Goal: Task Accomplishment & Management: Use online tool/utility

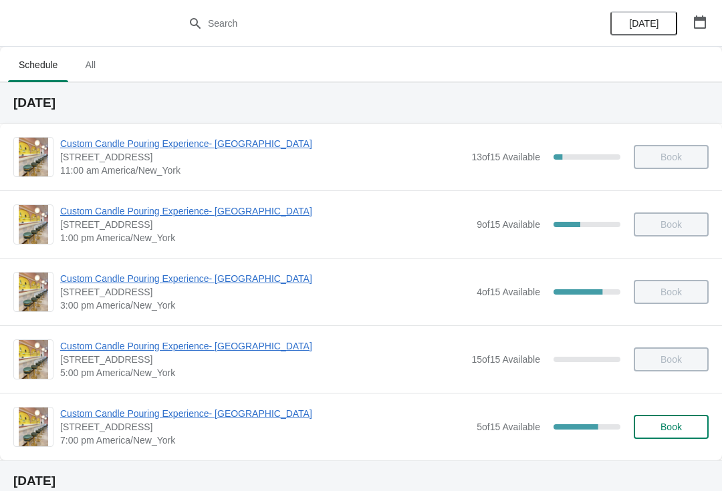
click at [93, 416] on span "Custom Candle Pouring Experience- [GEOGRAPHIC_DATA]" at bounding box center [265, 413] width 410 height 13
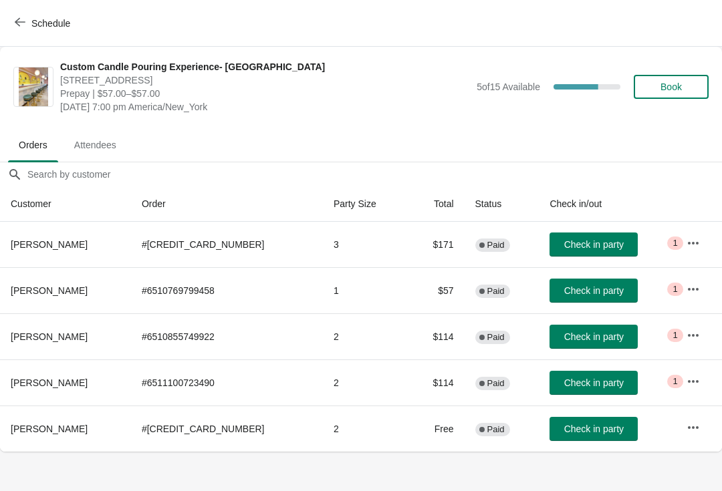
click at [584, 241] on span "Check in party" at bounding box center [594, 244] width 60 height 11
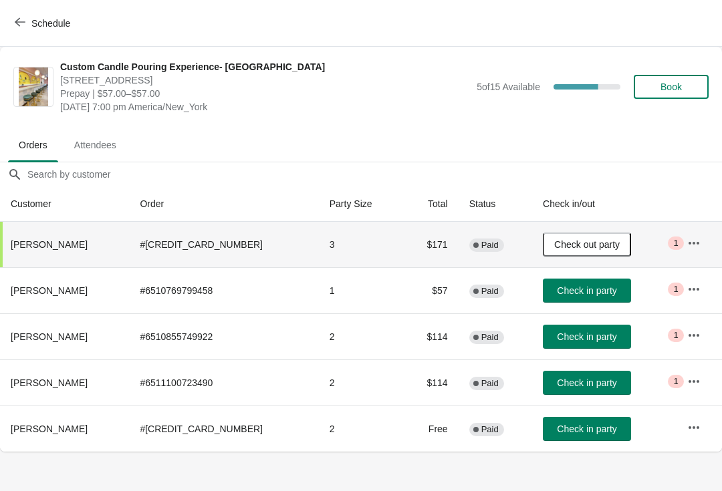
click at [586, 336] on span "Check in party" at bounding box center [587, 337] width 60 height 11
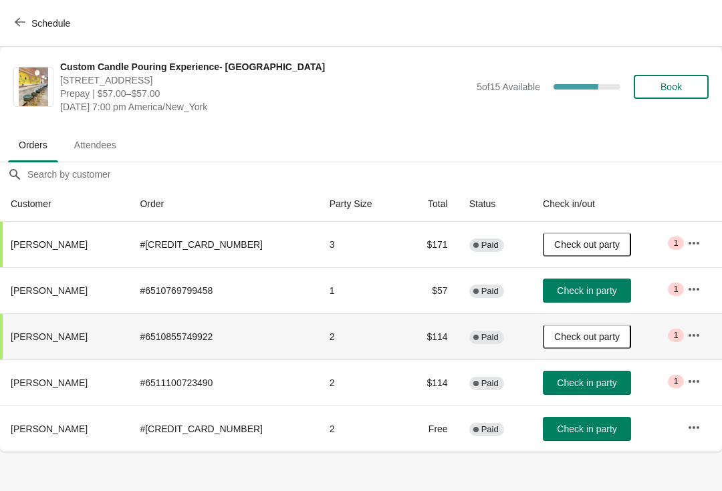
click at [557, 384] on span "Check in party" at bounding box center [587, 383] width 60 height 11
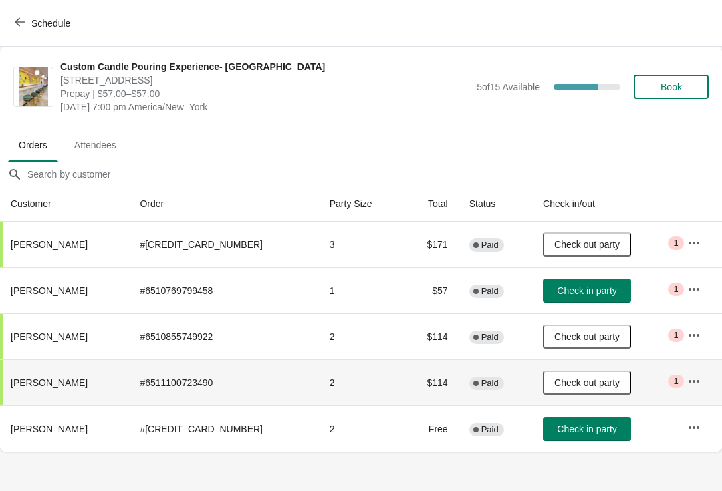
click at [572, 298] on button "Check in party" at bounding box center [587, 291] width 88 height 24
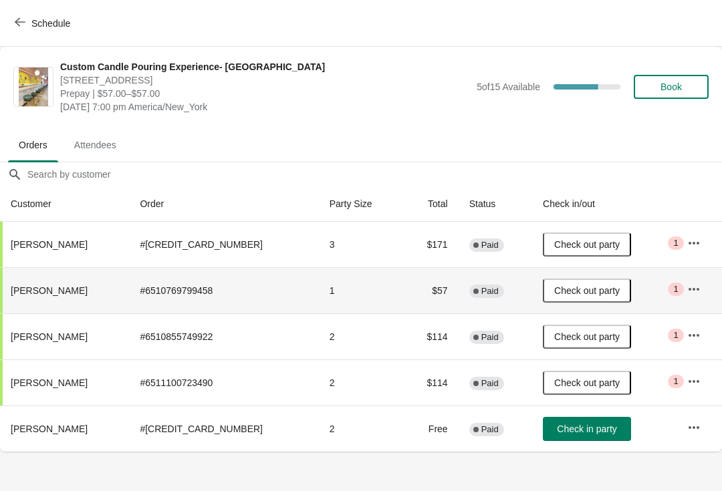
click at [118, 467] on body "Schedule Custom Candle Pouring Experience- [GEOGRAPHIC_DATA] [STREET_ADDRESS] P…" at bounding box center [361, 245] width 722 height 491
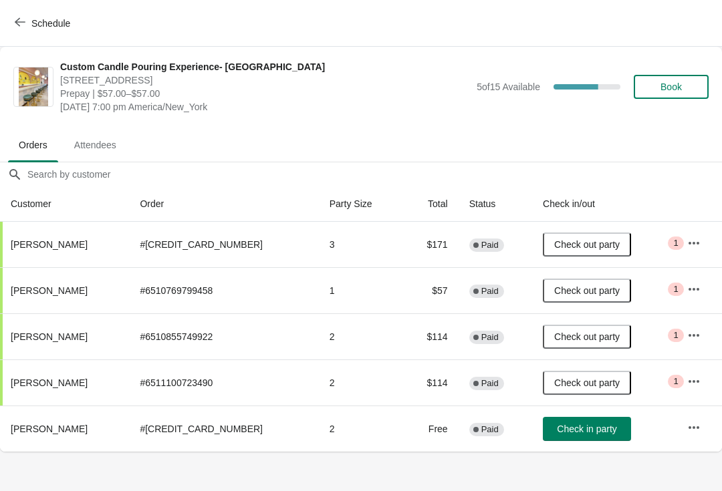
click at [557, 425] on span "Check in party" at bounding box center [587, 429] width 60 height 11
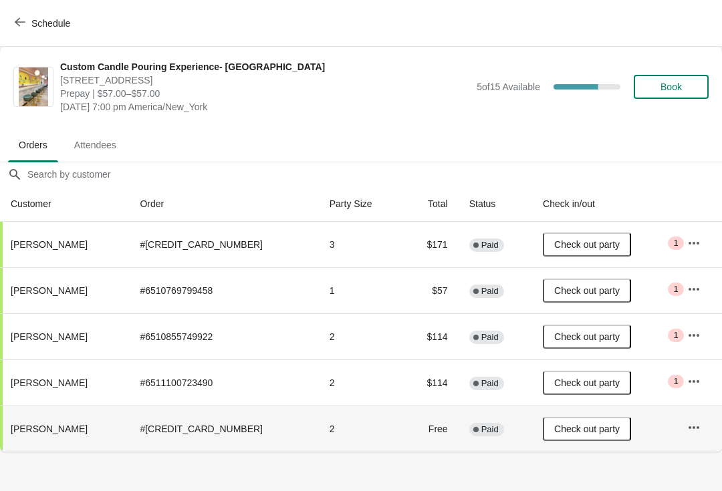
click at [564, 296] on span "Check out party" at bounding box center [587, 290] width 66 height 11
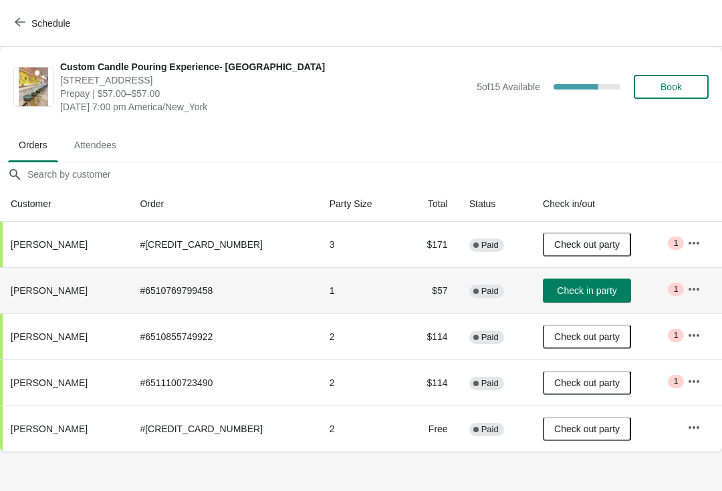
click at [689, 288] on icon "button" at bounding box center [694, 288] width 11 height 3
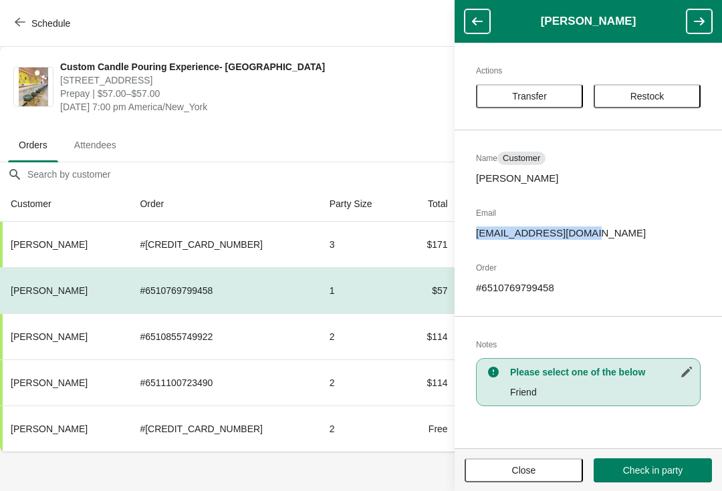
click at [365, 480] on body "Schedule Custom Candle Pouring Experience- [GEOGRAPHIC_DATA] [STREET_ADDRESS] P…" at bounding box center [361, 245] width 722 height 491
click at [546, 465] on span "Close" at bounding box center [524, 470] width 94 height 11
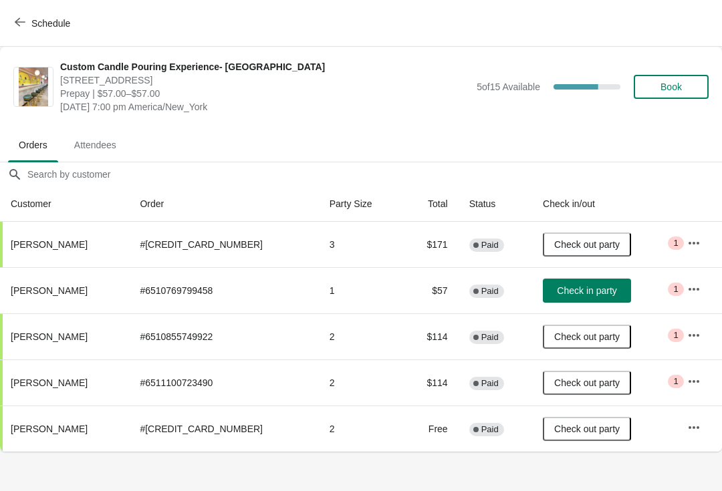
click at [687, 249] on icon "button" at bounding box center [693, 243] width 13 height 13
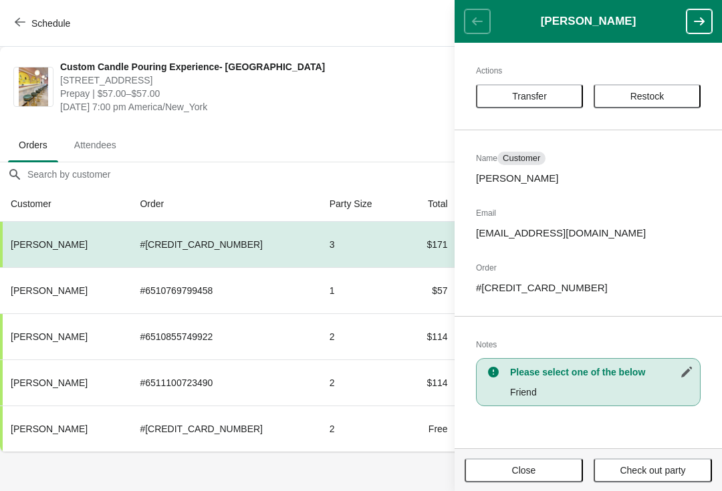
click at [352, 458] on body "Schedule Custom Candle Pouring Experience- [GEOGRAPHIC_DATA] [STREET_ADDRESS] P…" at bounding box center [361, 245] width 722 height 491
click at [532, 469] on span "Close" at bounding box center [524, 470] width 24 height 11
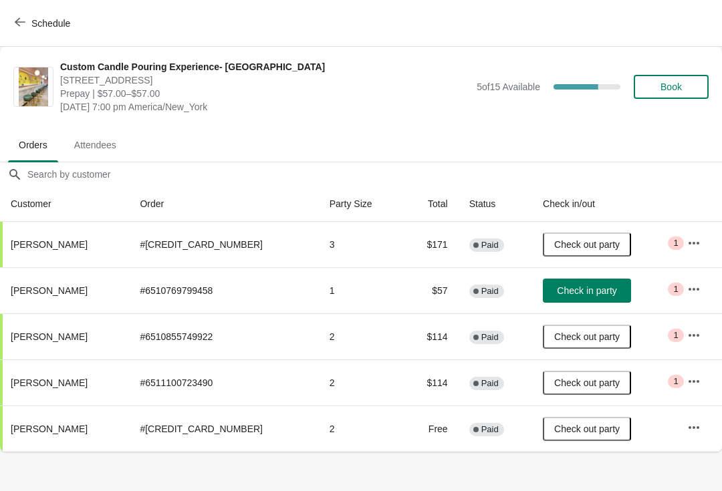
click at [693, 291] on icon "button" at bounding box center [693, 289] width 13 height 13
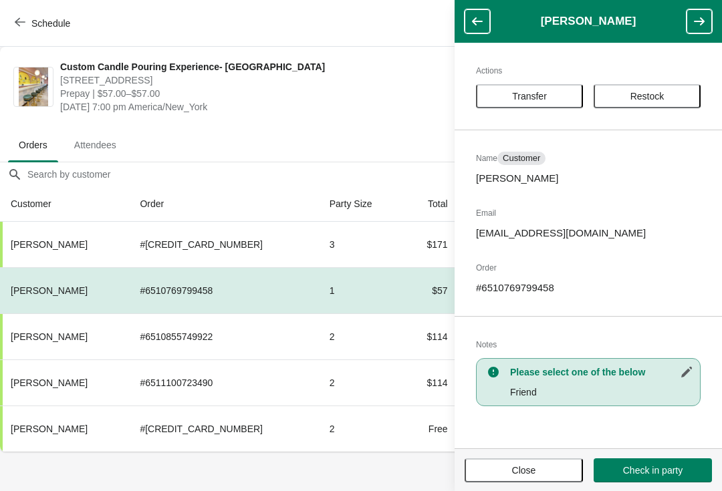
click at [351, 301] on td "1" at bounding box center [361, 290] width 84 height 46
click at [550, 471] on span "Close" at bounding box center [524, 470] width 94 height 11
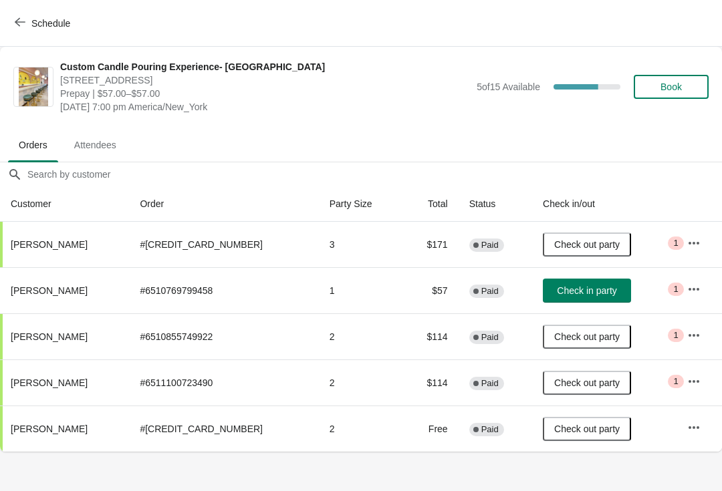
click at [584, 291] on span "Check in party" at bounding box center [587, 290] width 60 height 11
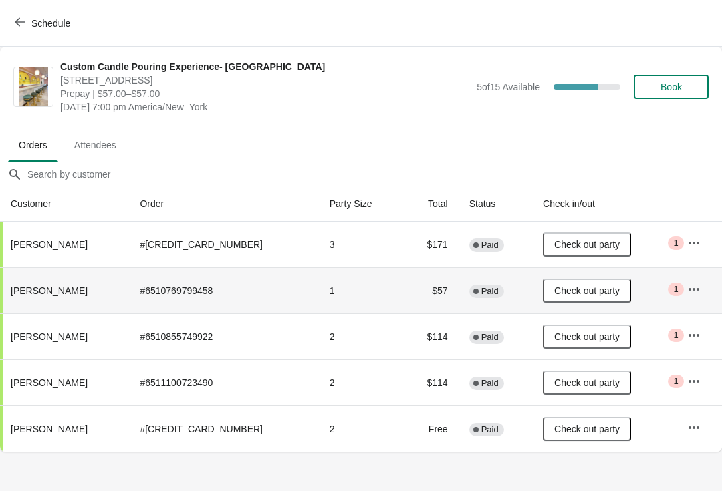
click at [699, 247] on button "button" at bounding box center [694, 243] width 24 height 24
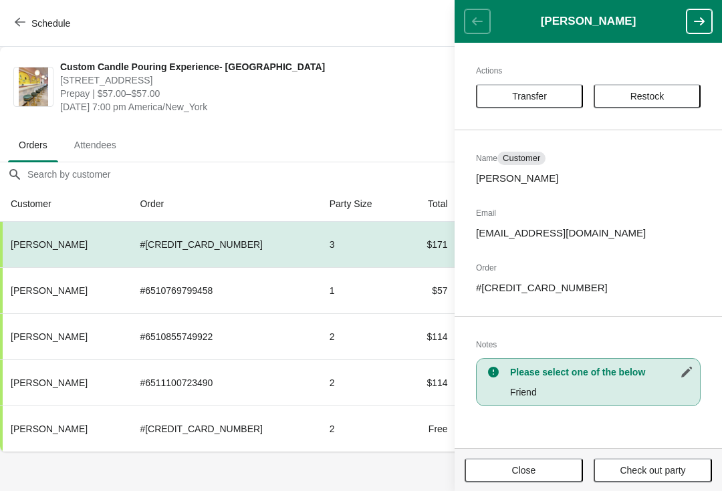
click at [114, 420] on th "[PERSON_NAME]" at bounding box center [64, 429] width 129 height 46
